Goal: Complete application form: Complete application form

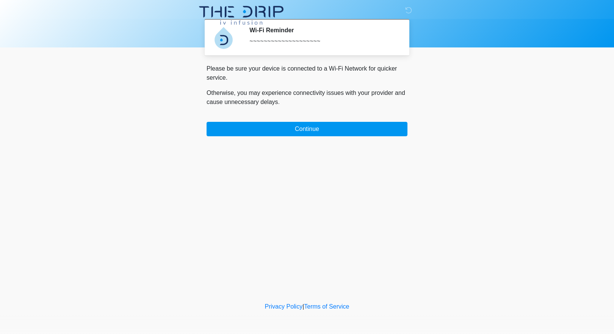
click at [309, 137] on div "‎ ‎ ‎ Wi-Fi Reminder ~~~~~~~~~~~~~~~~~~~~ Please connect to Wi-Fi now Provide u…" at bounding box center [307, 150] width 228 height 285
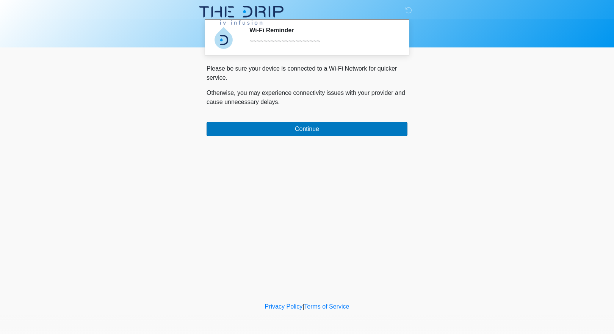
click at [316, 122] on button "Continue" at bounding box center [307, 129] width 201 height 14
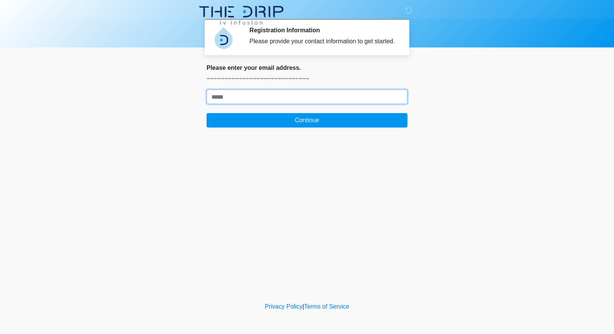
click at [293, 104] on input "Where should we email your treatment plan?" at bounding box center [307, 97] width 201 height 14
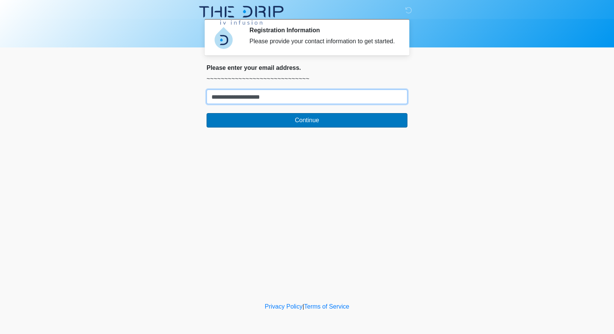
type input "**********"
click at [279, 126] on button "Continue" at bounding box center [307, 120] width 201 height 14
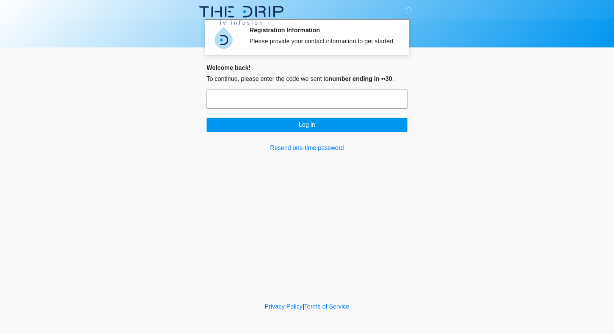
click at [279, 107] on input "text" at bounding box center [307, 99] width 201 height 19
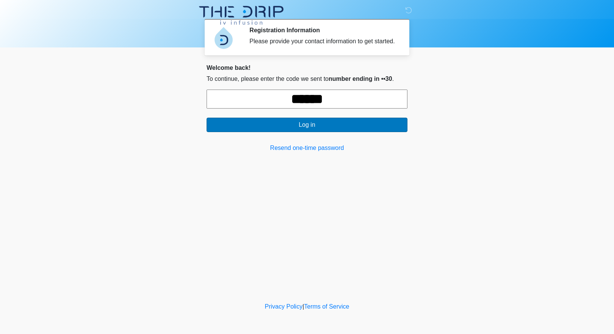
type input "******"
click at [277, 132] on button "Log in" at bounding box center [307, 125] width 201 height 14
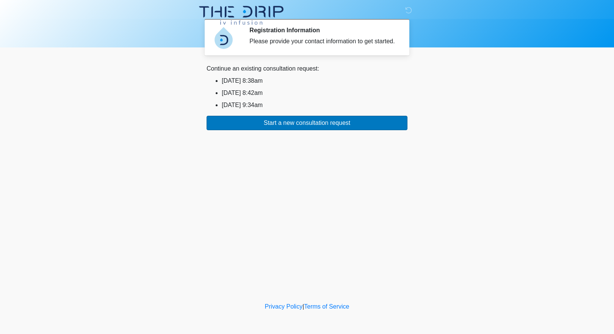
click at [316, 129] on button "Start a new consultation request" at bounding box center [307, 123] width 201 height 14
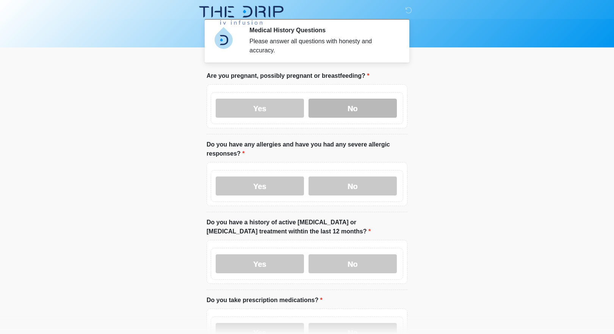
click at [360, 103] on label "No" at bounding box center [353, 108] width 88 height 19
click at [358, 190] on label "No" at bounding box center [353, 185] width 88 height 19
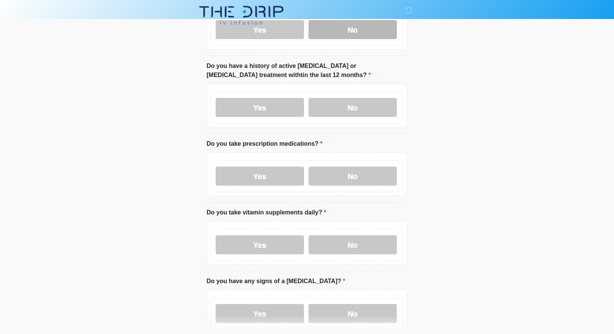
scroll to position [178, 0]
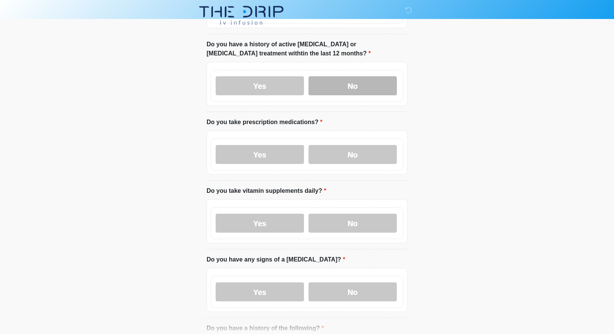
click at [363, 83] on label "No" at bounding box center [353, 85] width 88 height 19
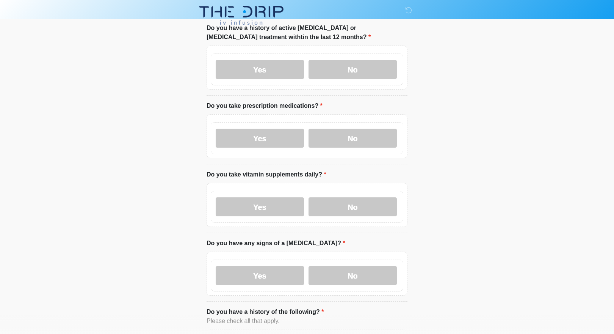
scroll to position [196, 0]
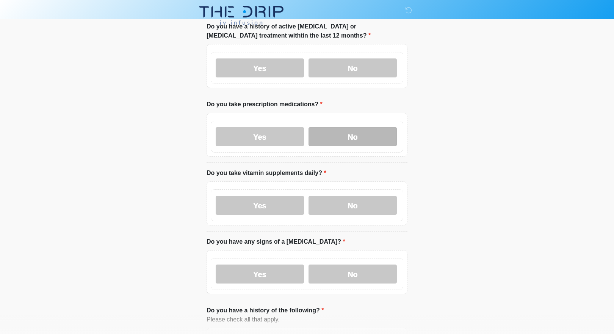
click at [371, 132] on label "No" at bounding box center [353, 136] width 88 height 19
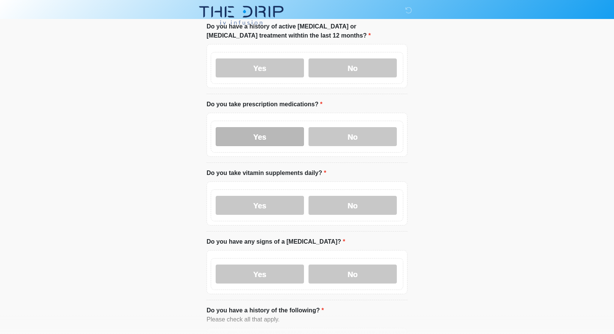
click at [285, 133] on label "Yes" at bounding box center [260, 136] width 88 height 19
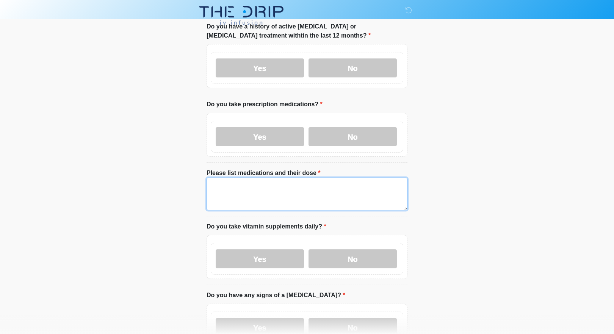
click at [310, 193] on textarea "Please list medications and their dose" at bounding box center [307, 193] width 201 height 33
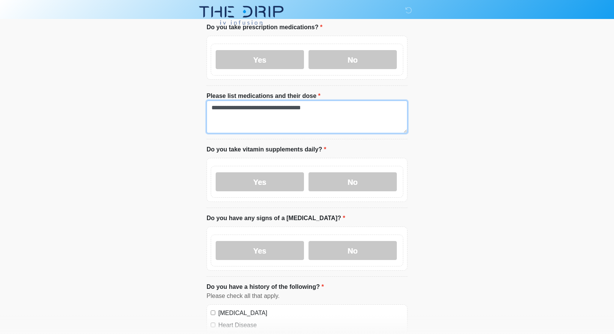
scroll to position [273, 0]
type textarea "**********"
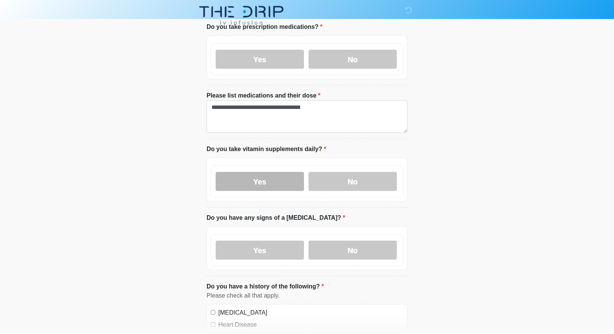
click at [283, 187] on label "Yes" at bounding box center [260, 181] width 88 height 19
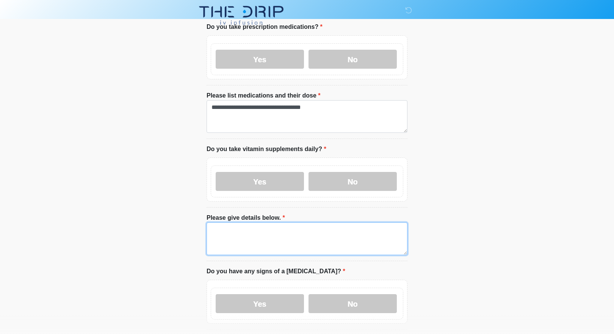
click at [276, 230] on textarea "Please give details below." at bounding box center [307, 238] width 201 height 33
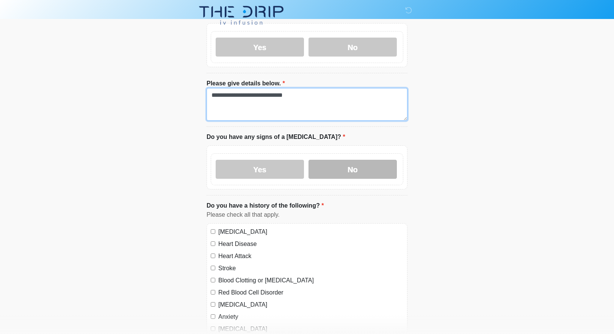
scroll to position [408, 0]
type textarea "**********"
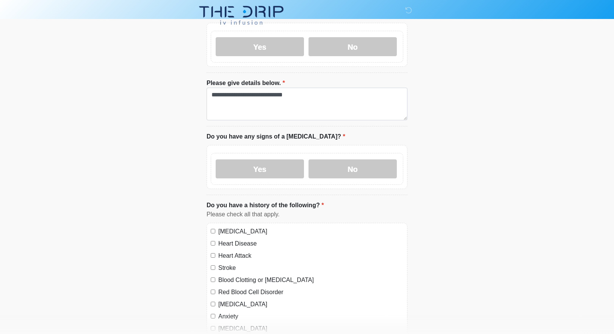
click at [231, 253] on label "Heart Attack" at bounding box center [310, 255] width 185 height 9
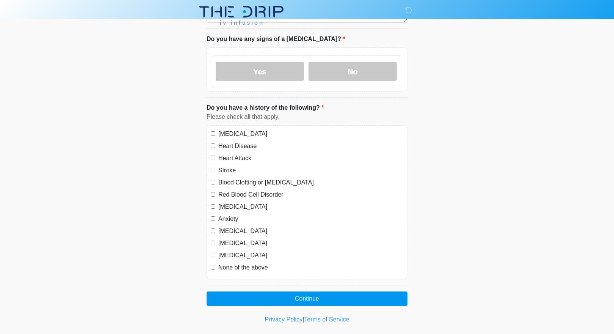
scroll to position [504, 0]
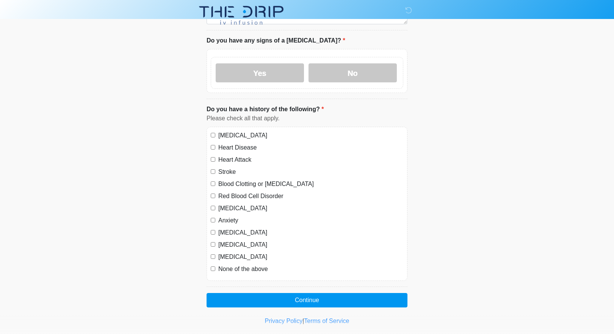
click at [230, 217] on label "Anxiety" at bounding box center [310, 220] width 185 height 9
click at [235, 231] on label "[MEDICAL_DATA]" at bounding box center [310, 232] width 185 height 9
click at [228, 206] on label "[MEDICAL_DATA]" at bounding box center [310, 208] width 185 height 9
click at [238, 230] on label "[MEDICAL_DATA]" at bounding box center [310, 232] width 185 height 9
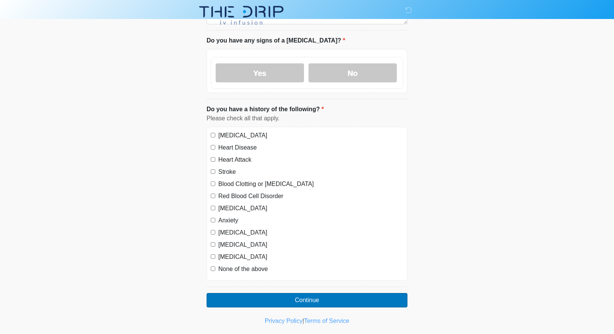
click at [271, 299] on button "Continue" at bounding box center [307, 300] width 201 height 14
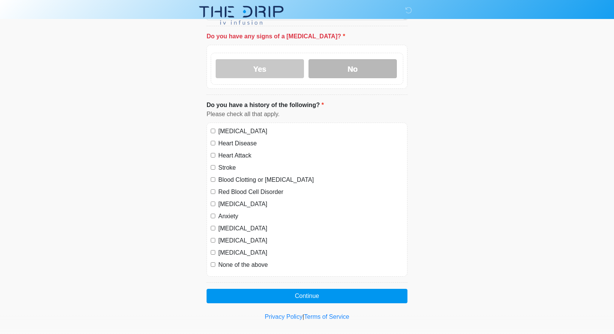
click at [342, 66] on label "No" at bounding box center [353, 68] width 88 height 19
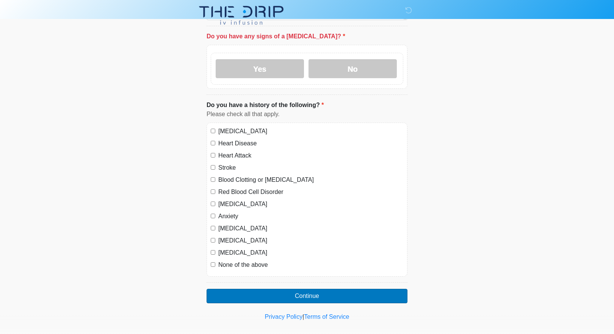
click at [328, 299] on button "Continue" at bounding box center [307, 296] width 201 height 14
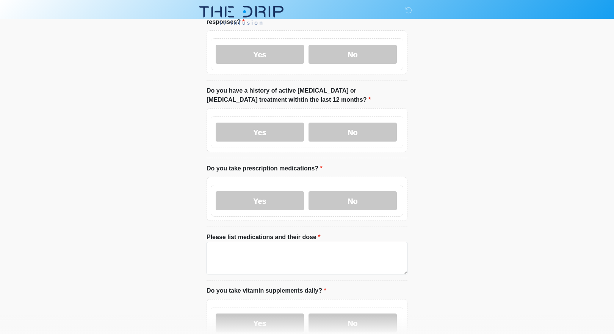
scroll to position [0, 0]
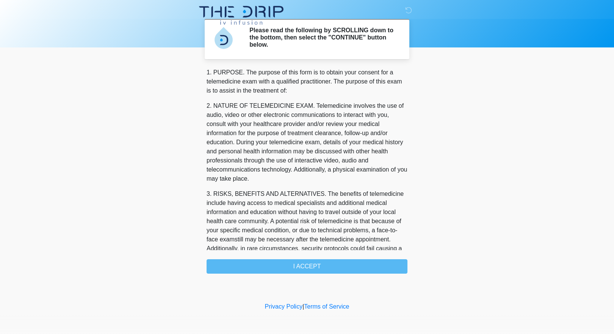
click at [353, 266] on div "1. PURPOSE. The purpose of this form is to obtain your consent for a telemedici…" at bounding box center [307, 171] width 201 height 206
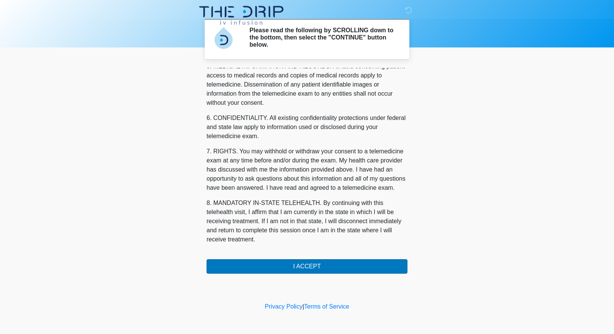
click at [321, 268] on button "I ACCEPT" at bounding box center [307, 266] width 201 height 14
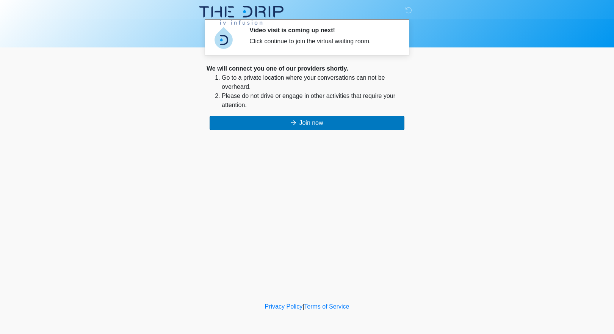
click at [321, 124] on button "Join now" at bounding box center [307, 123] width 195 height 14
